Goal: Task Accomplishment & Management: Manage account settings

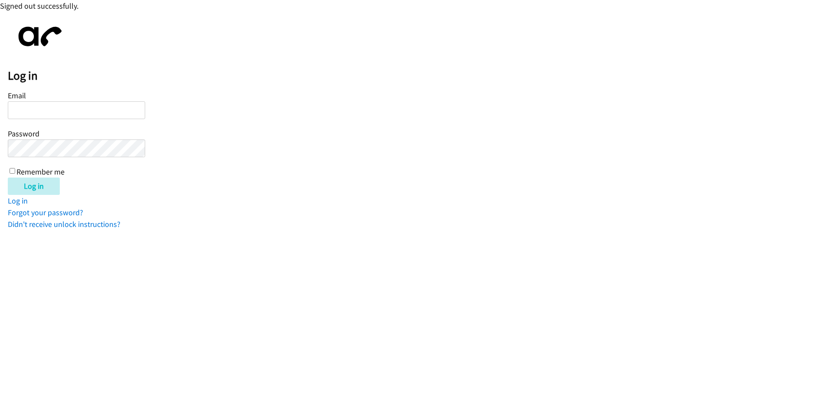
type input "[EMAIL_ADDRESS][DOMAIN_NAME]"
click at [60, 105] on input "[EMAIL_ADDRESS][DOMAIN_NAME]" at bounding box center [76, 110] width 137 height 18
drag, startPoint x: 134, startPoint y: 68, endPoint x: 30, endPoint y: 188, distance: 158.2
click at [30, 188] on input "Log in" at bounding box center [34, 186] width 52 height 17
type input "[EMAIL_ADDRESS][DOMAIN_NAME]"
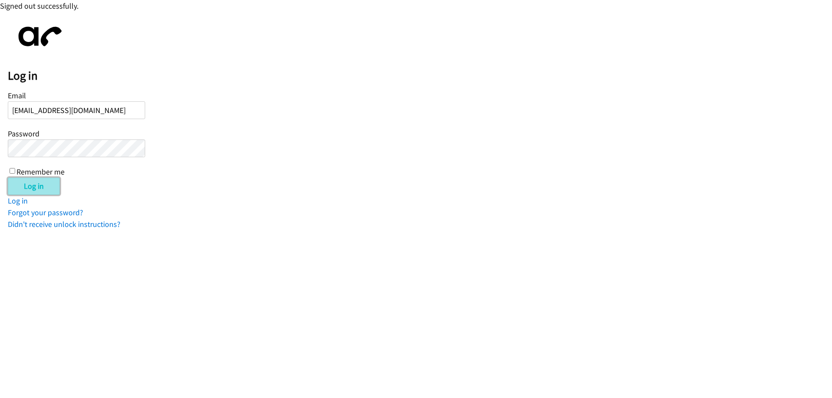
click at [31, 182] on input "Log in" at bounding box center [34, 186] width 52 height 17
